Goal: Task Accomplishment & Management: Use online tool/utility

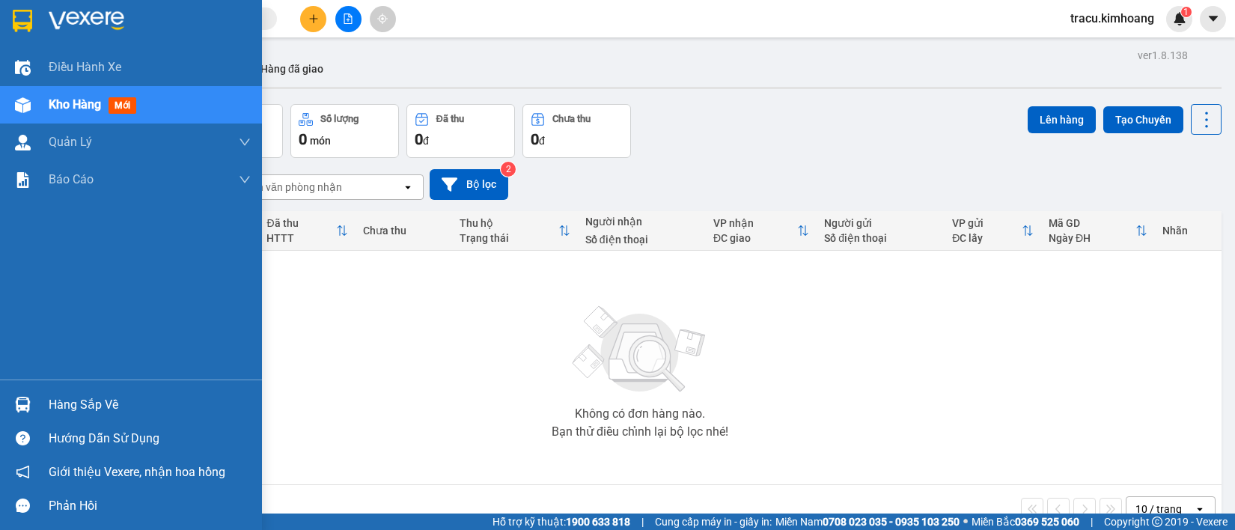
click at [26, 398] on img at bounding box center [23, 405] width 16 height 16
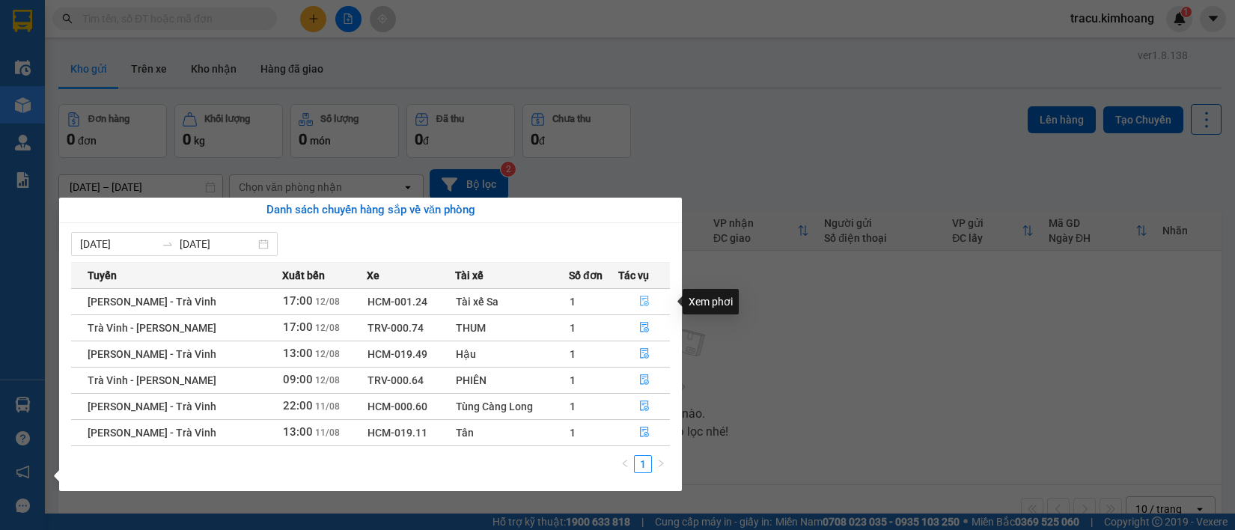
click at [646, 301] on icon "file-done" at bounding box center [644, 301] width 10 height 10
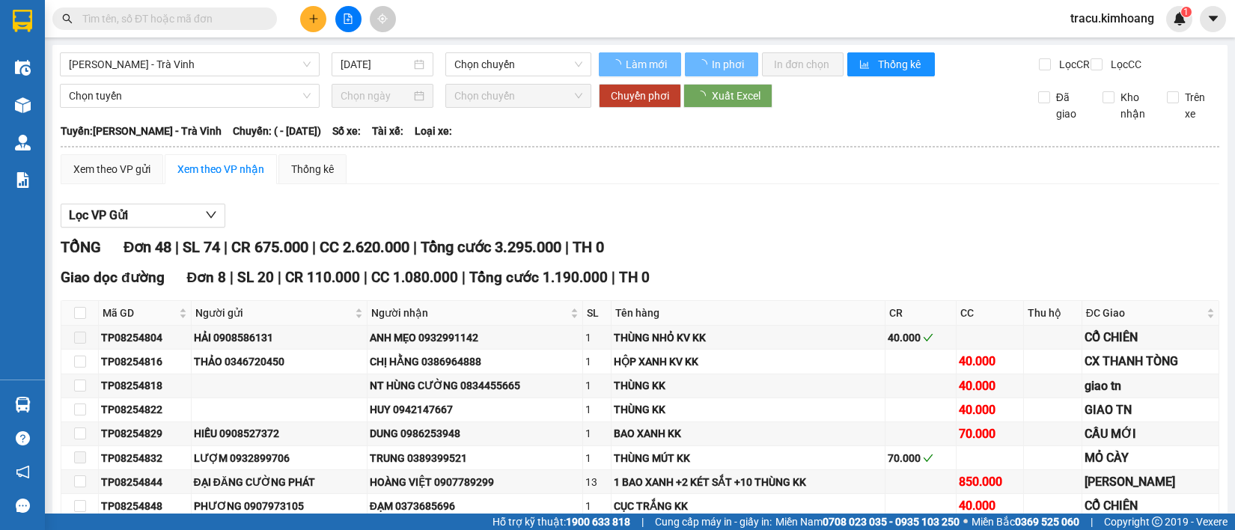
type input "[DATE]"
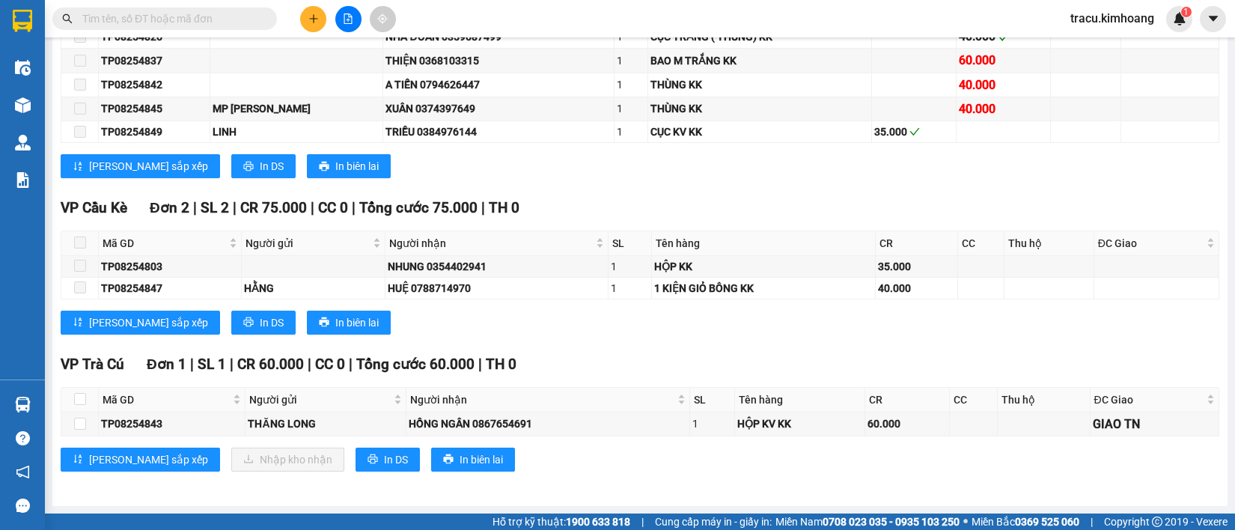
scroll to position [1767, 0]
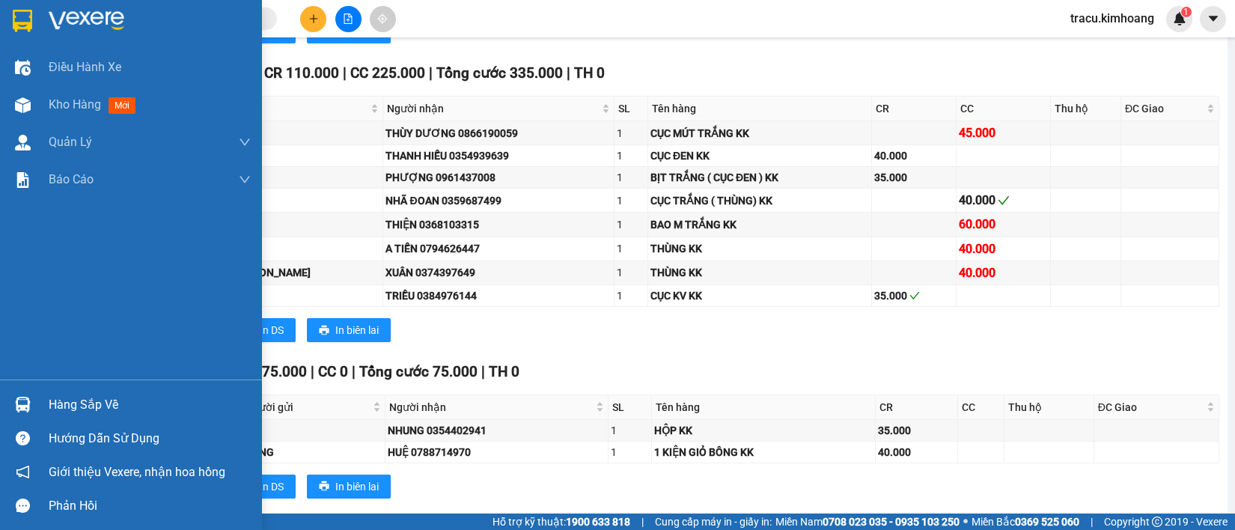
click at [13, 405] on div at bounding box center [23, 405] width 26 height 26
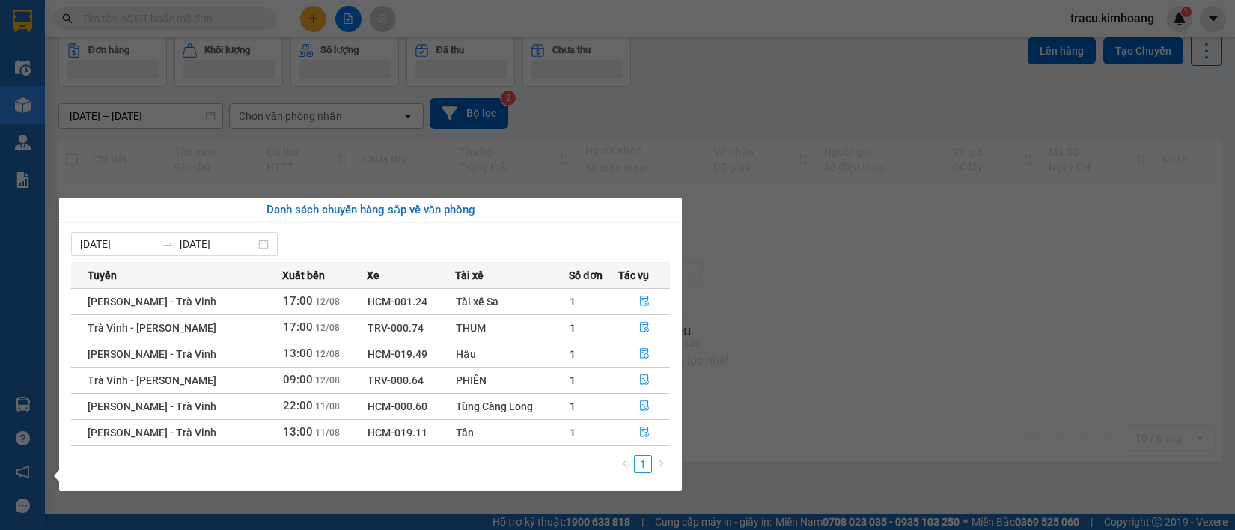
scroll to position [69, 0]
